Goal: Navigation & Orientation: Find specific page/section

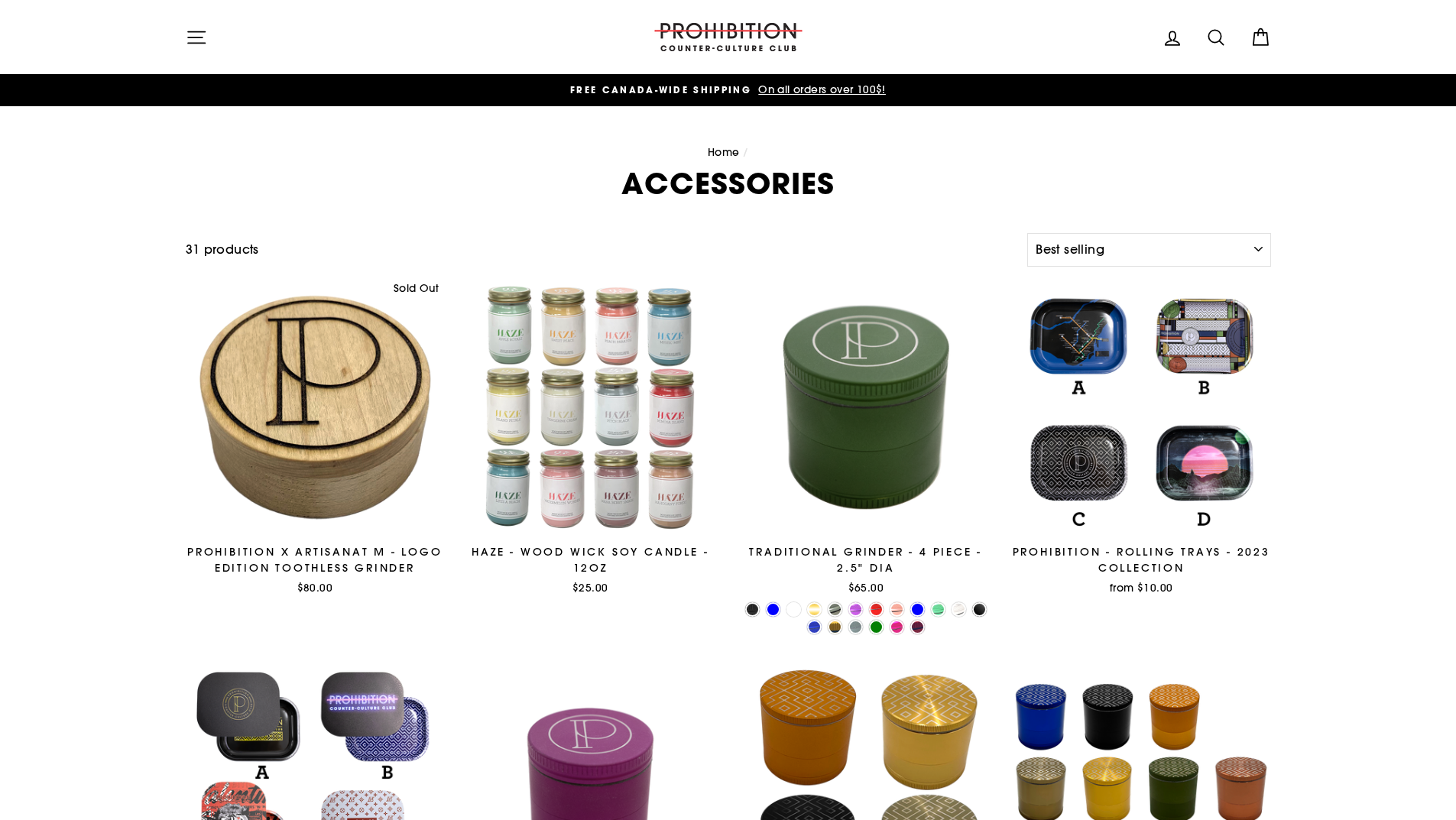
select select "best-selling"
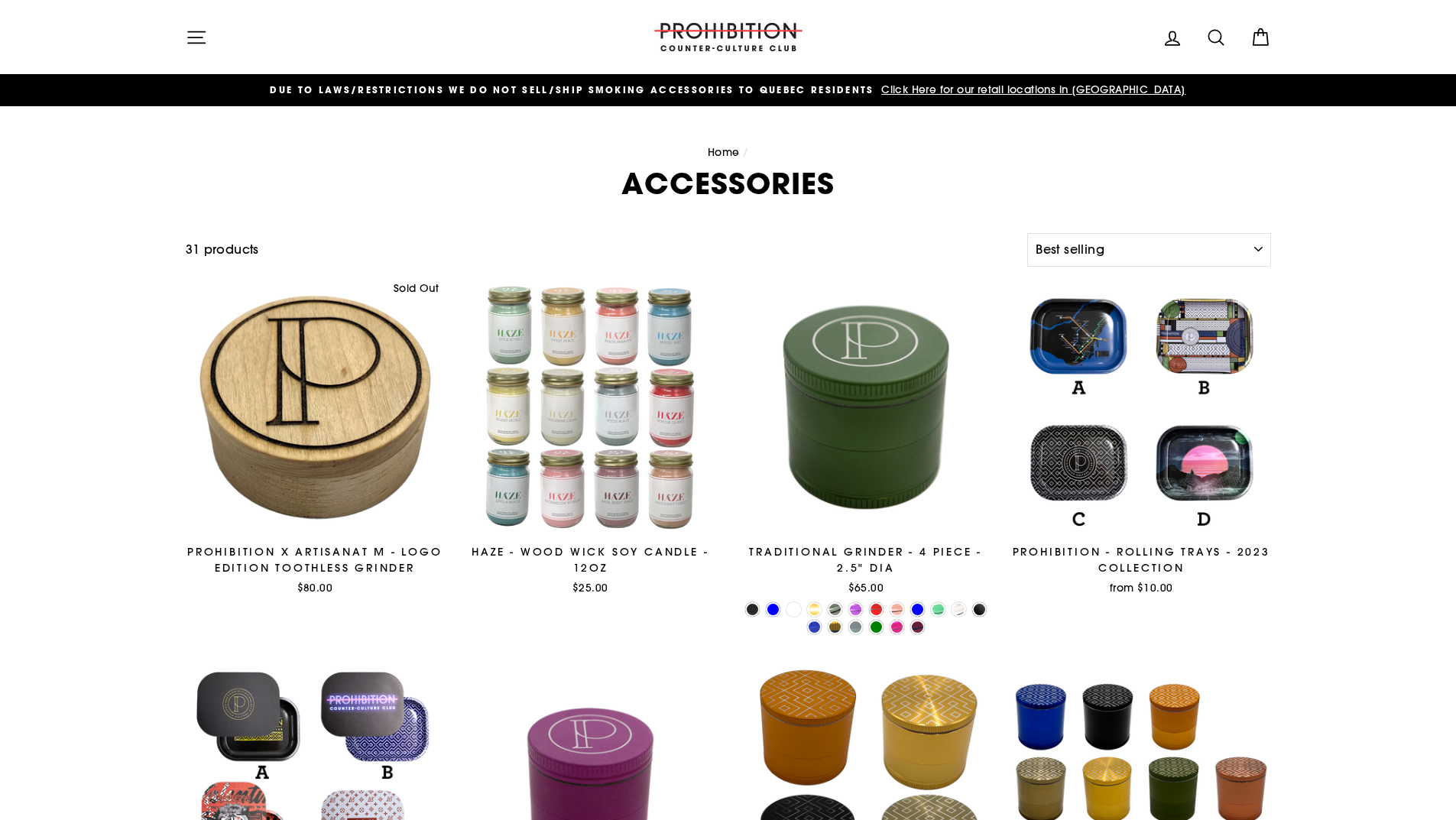
click at [194, 34] on icon "button" at bounding box center [196, 38] width 22 height 22
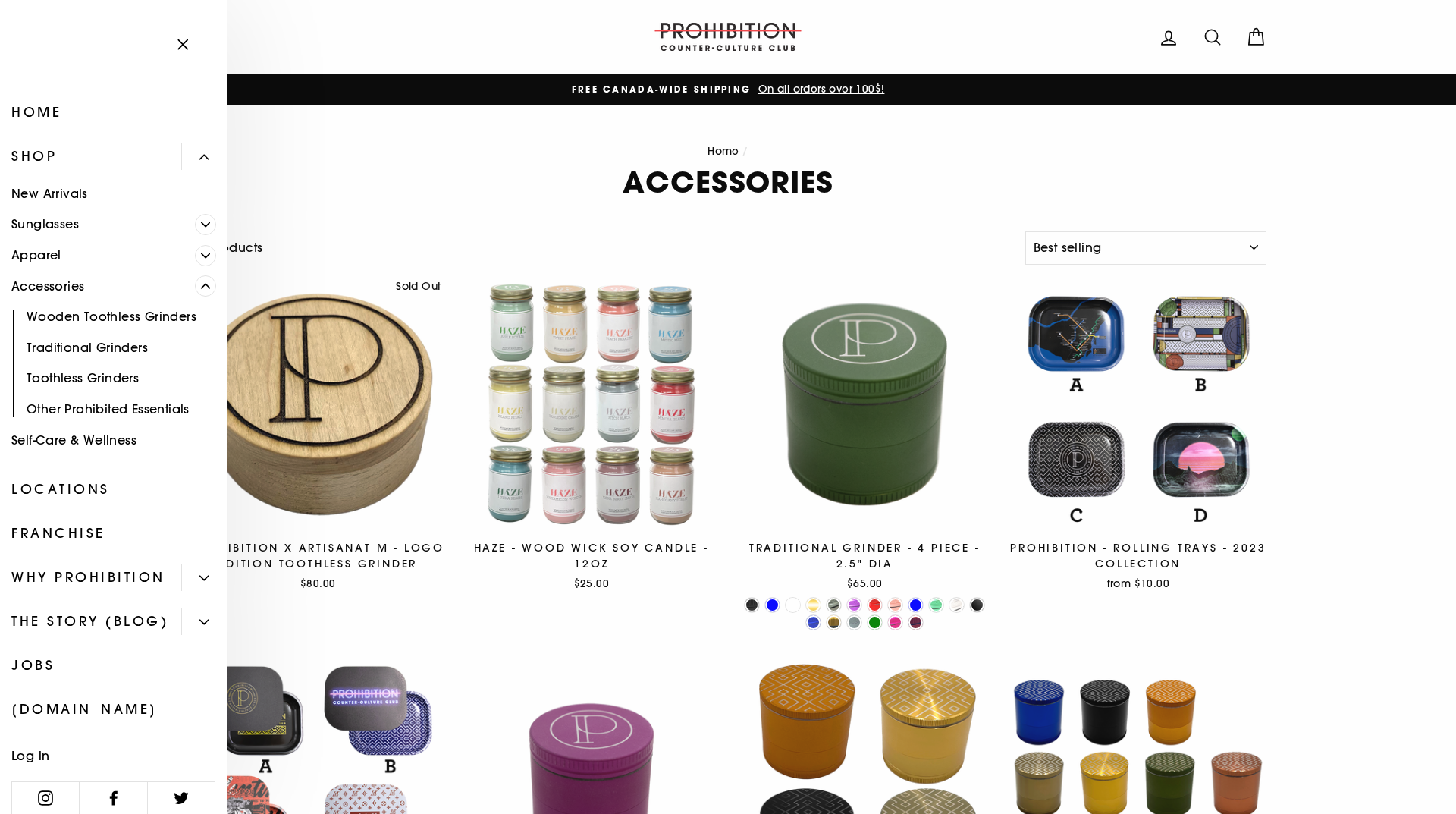
click at [201, 288] on icon "Primary" at bounding box center [205, 286] width 9 height 9
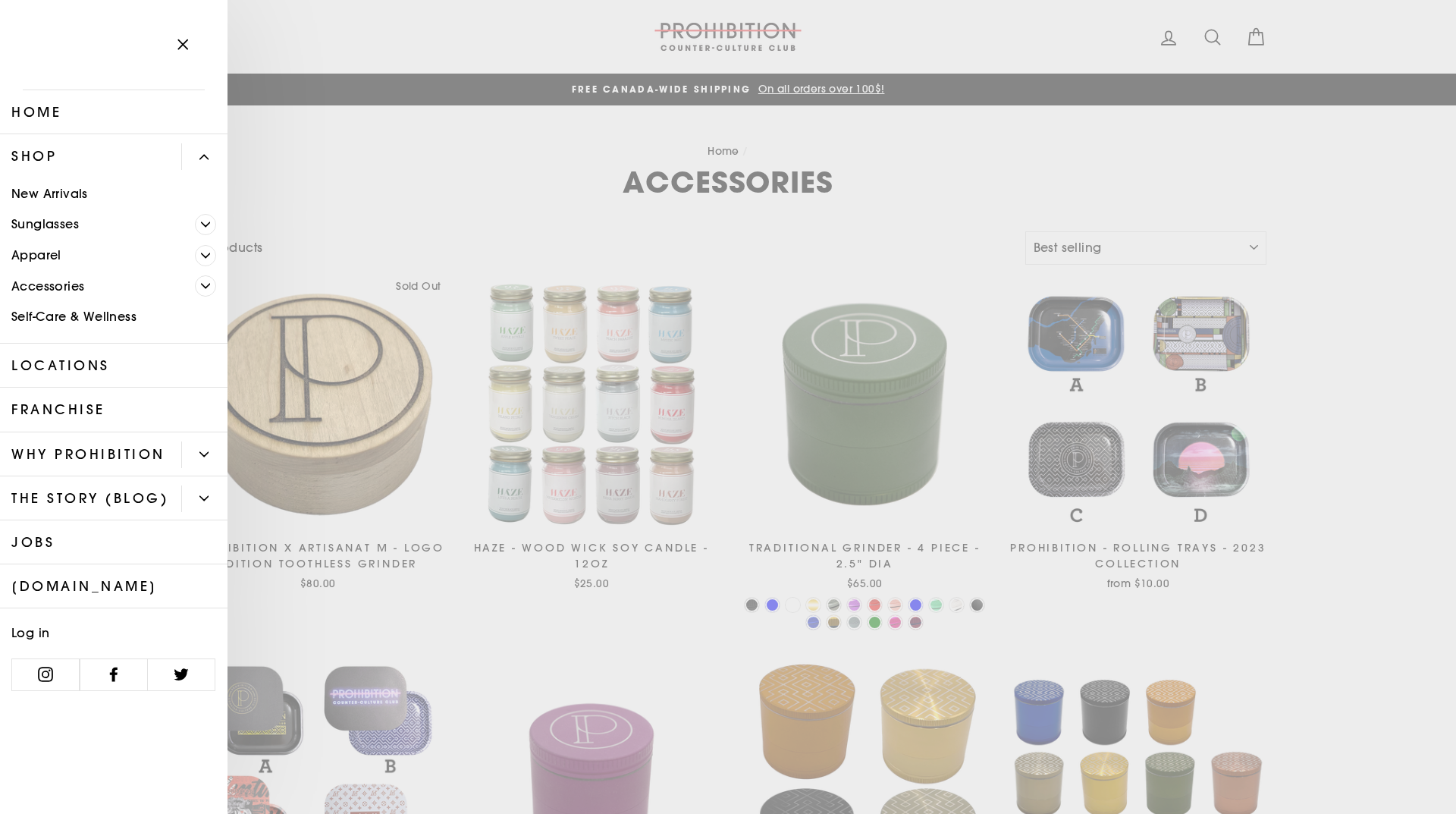
click at [123, 317] on link "Self-Care & Wellness" at bounding box center [114, 317] width 228 height 31
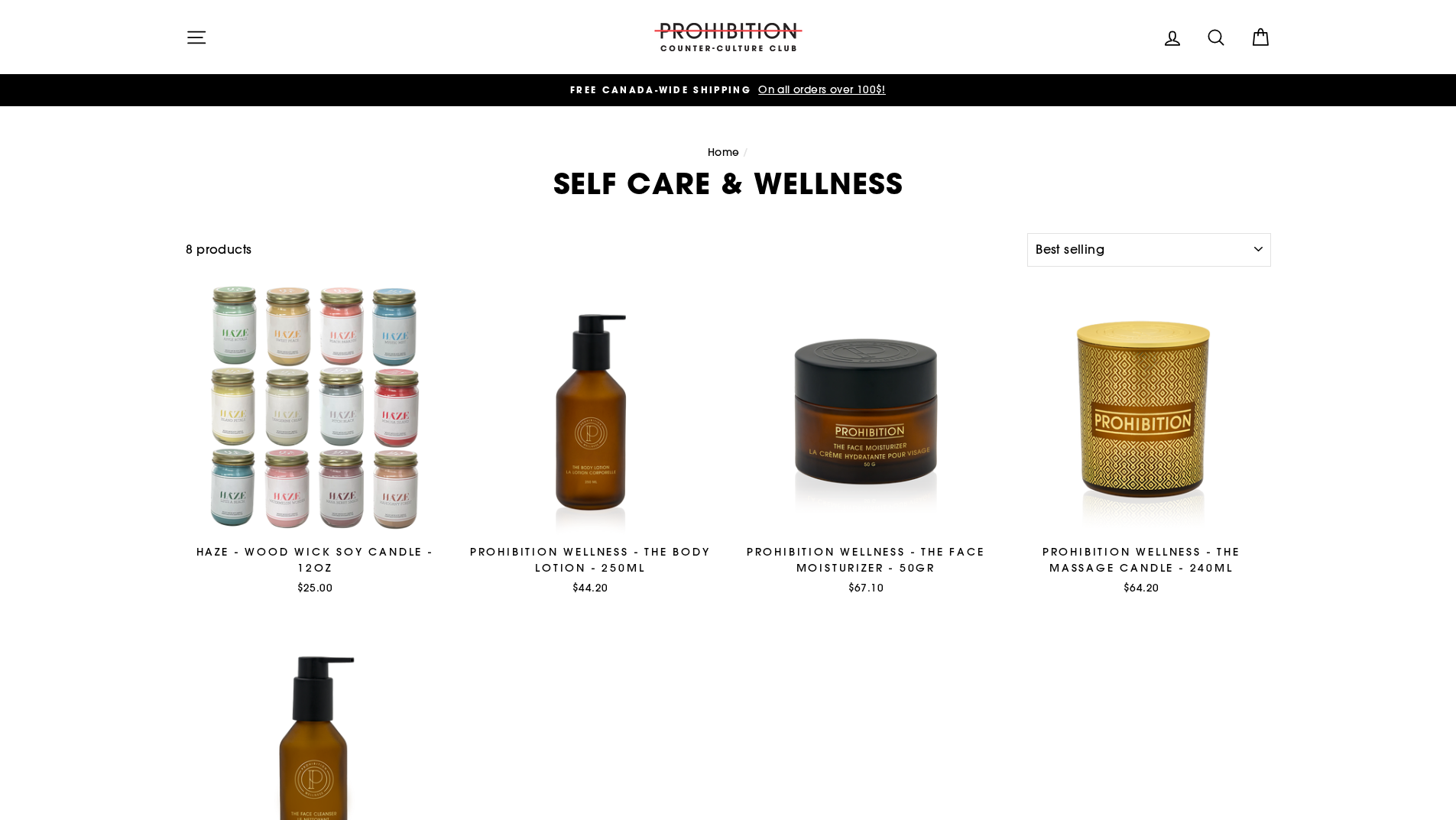
select select "best-selling"
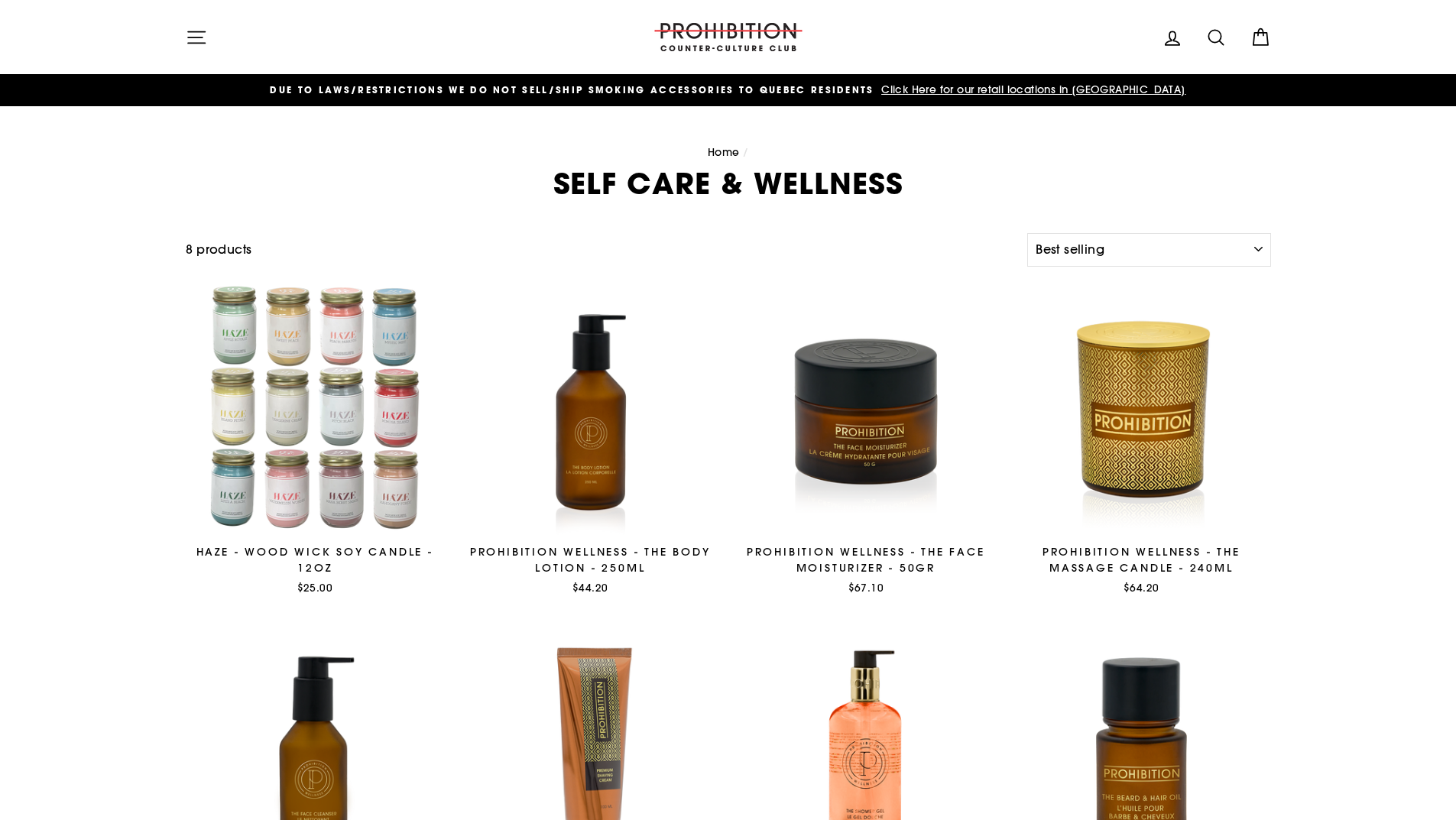
click at [192, 35] on icon "button" at bounding box center [196, 38] width 22 height 22
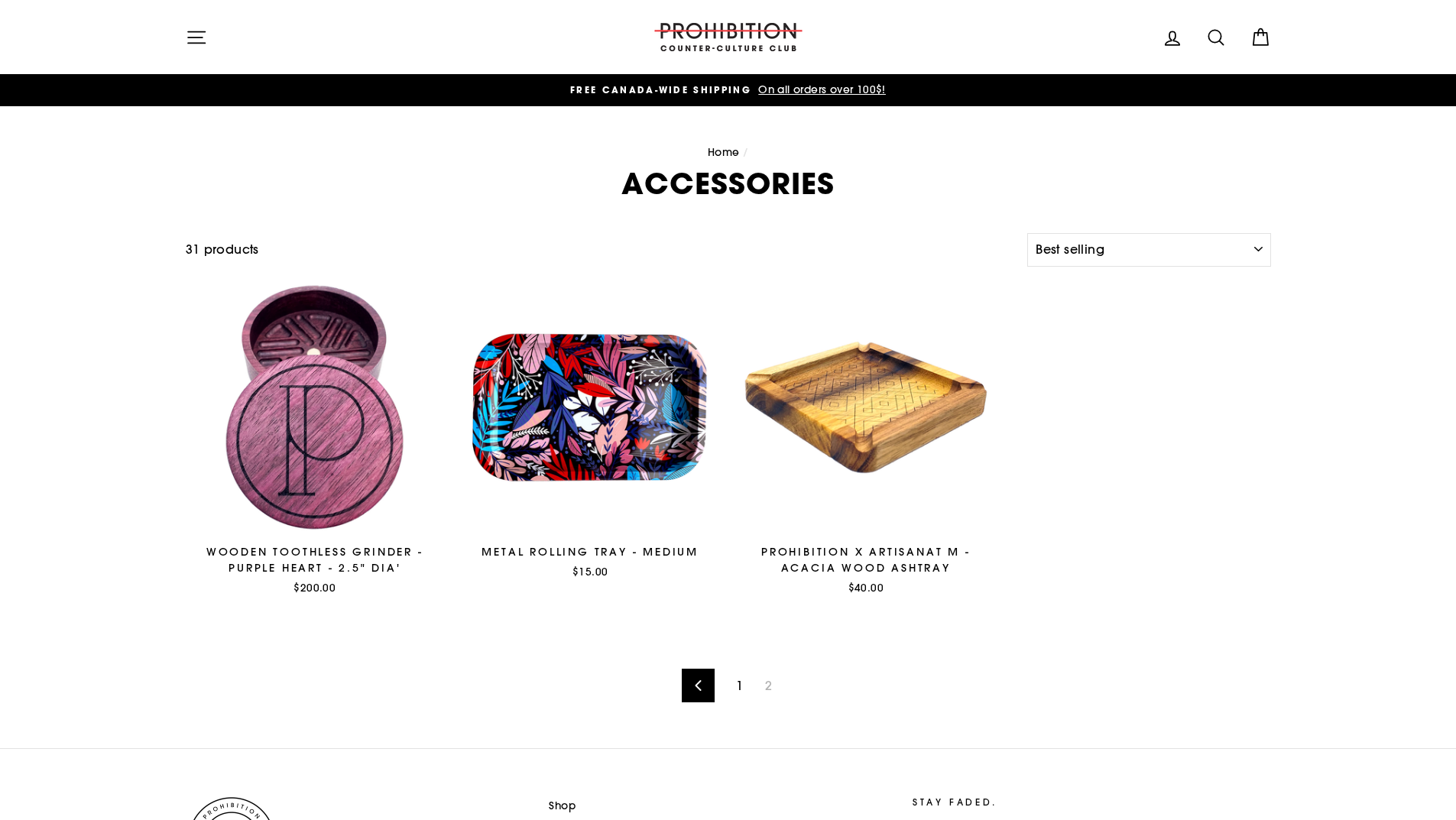
select select "best-selling"
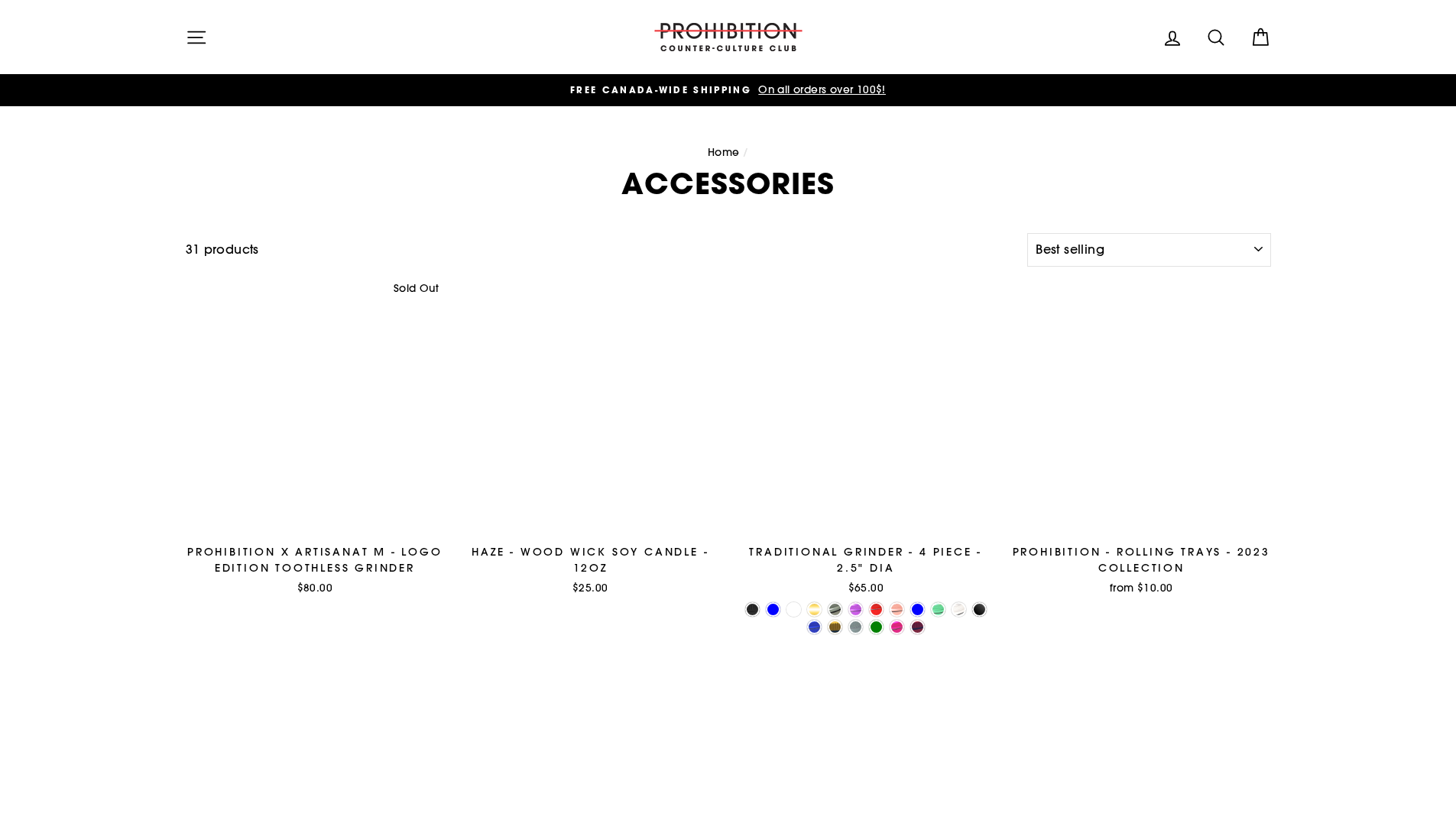
select select "best-selling"
